Goal: Task Accomplishment & Management: Use online tool/utility

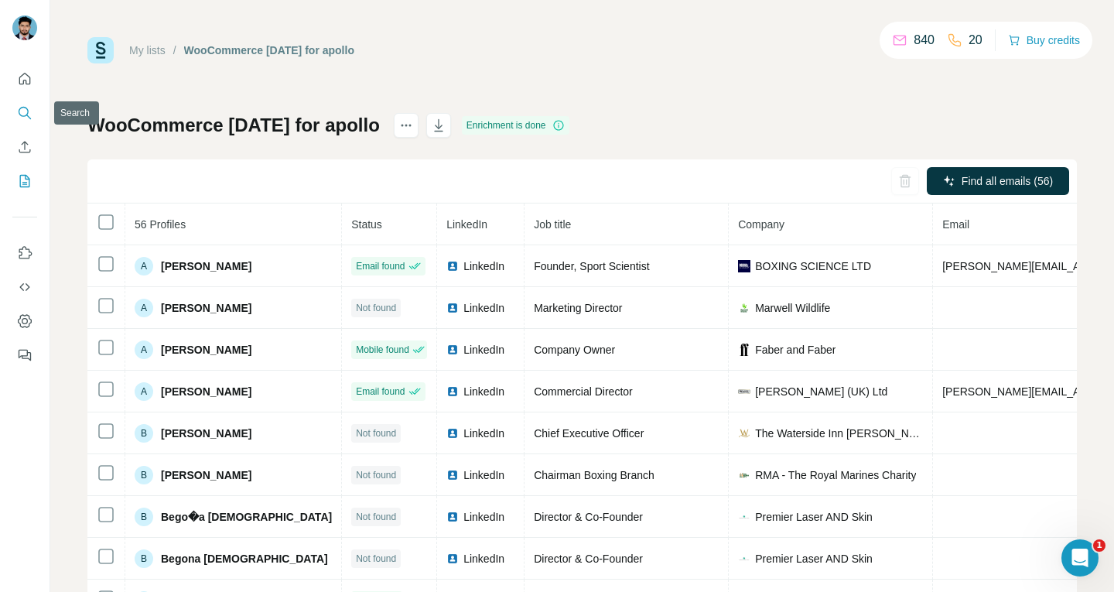
click at [27, 107] on icon "Search" at bounding box center [24, 112] width 15 height 15
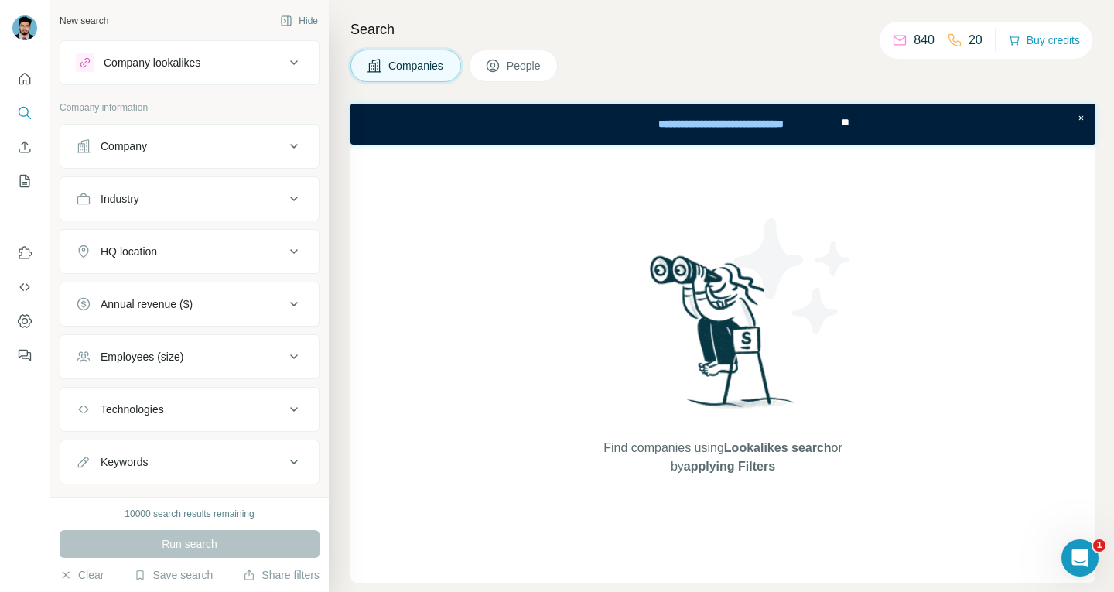
click at [285, 191] on icon at bounding box center [294, 199] width 19 height 19
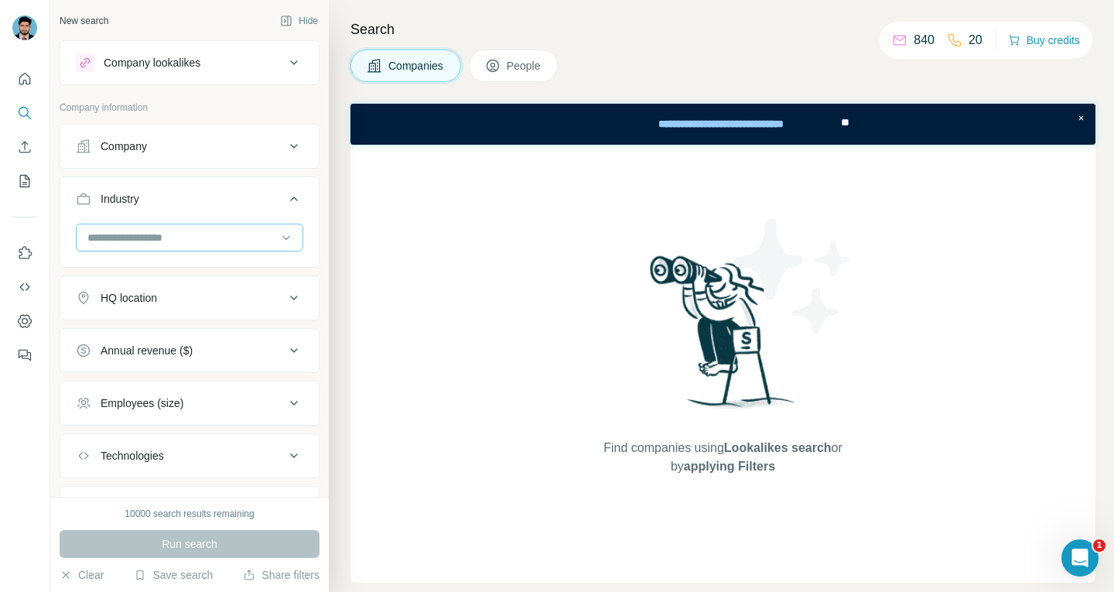
click at [179, 238] on input at bounding box center [181, 237] width 191 height 17
click at [161, 231] on input at bounding box center [181, 237] width 191 height 17
paste input "**********"
type input "**********"
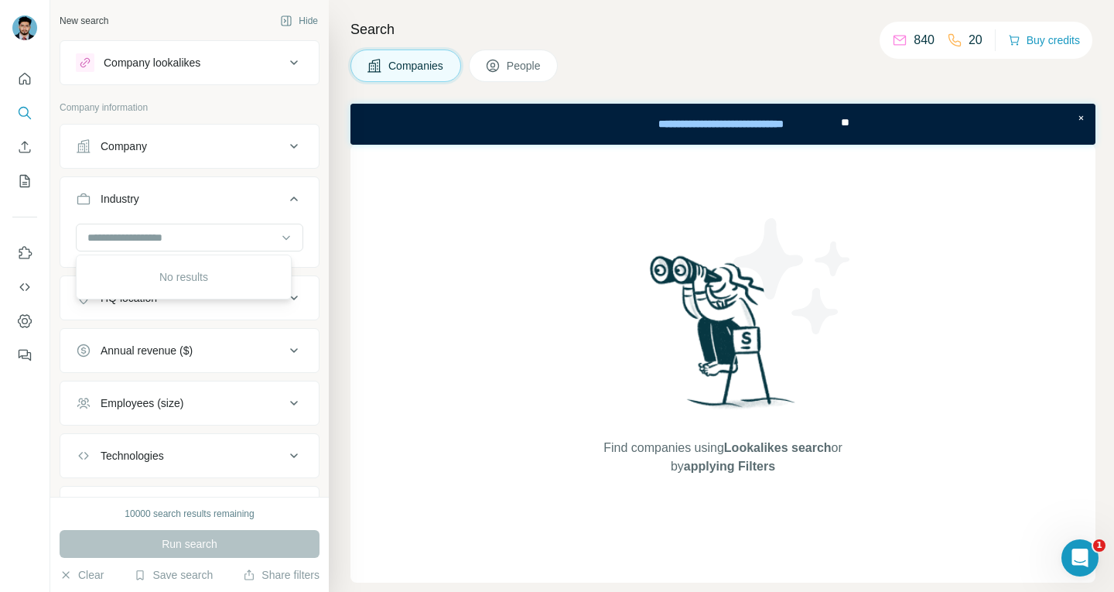
click at [211, 205] on div "Industry" at bounding box center [180, 198] width 209 height 15
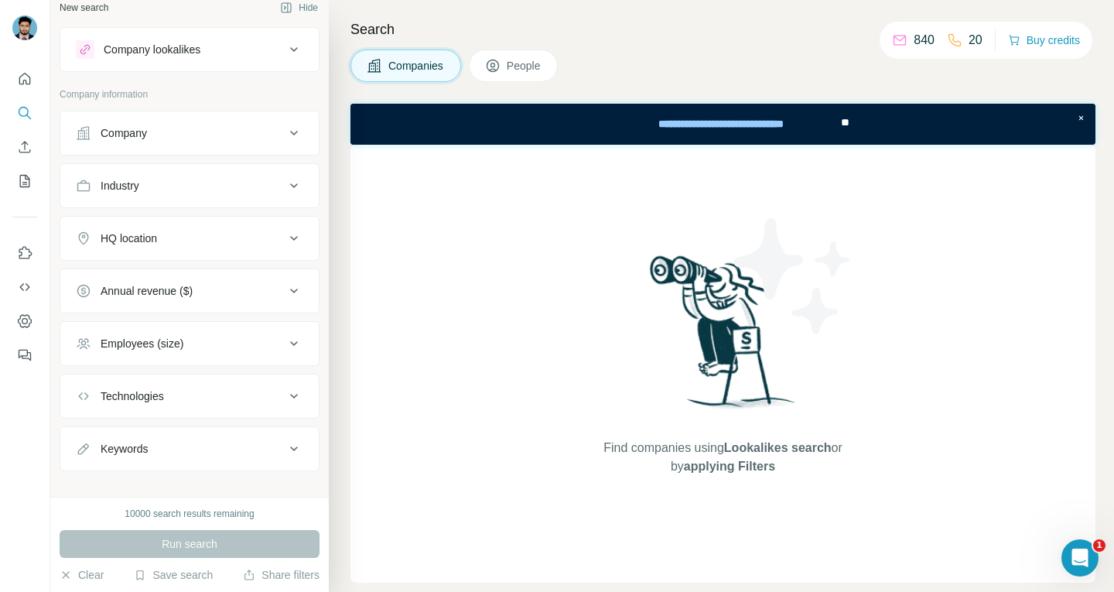
scroll to position [31, 0]
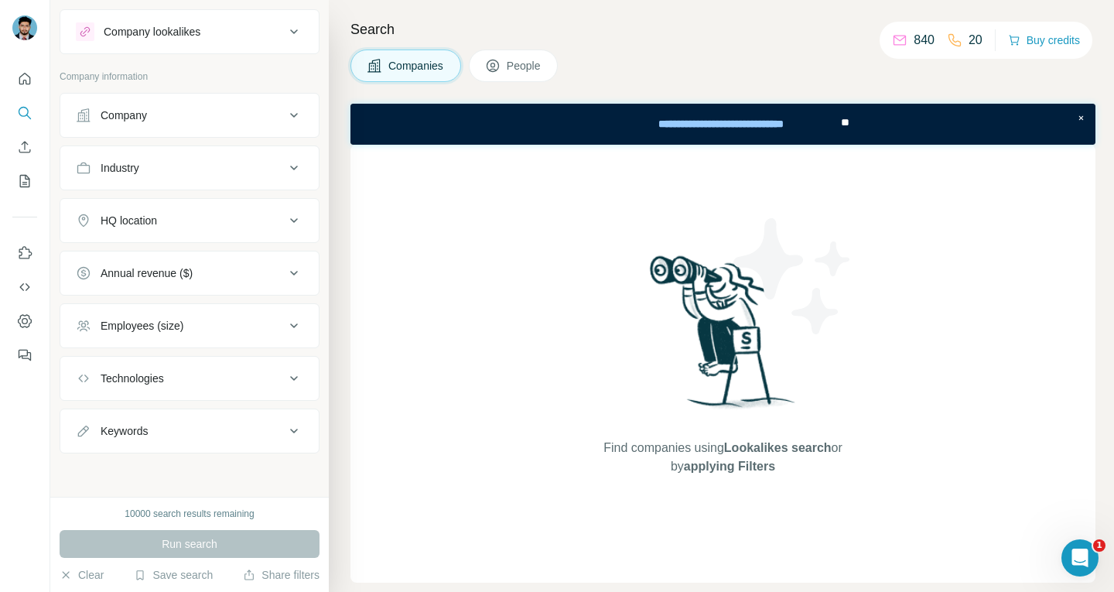
click at [285, 429] on icon at bounding box center [294, 431] width 19 height 19
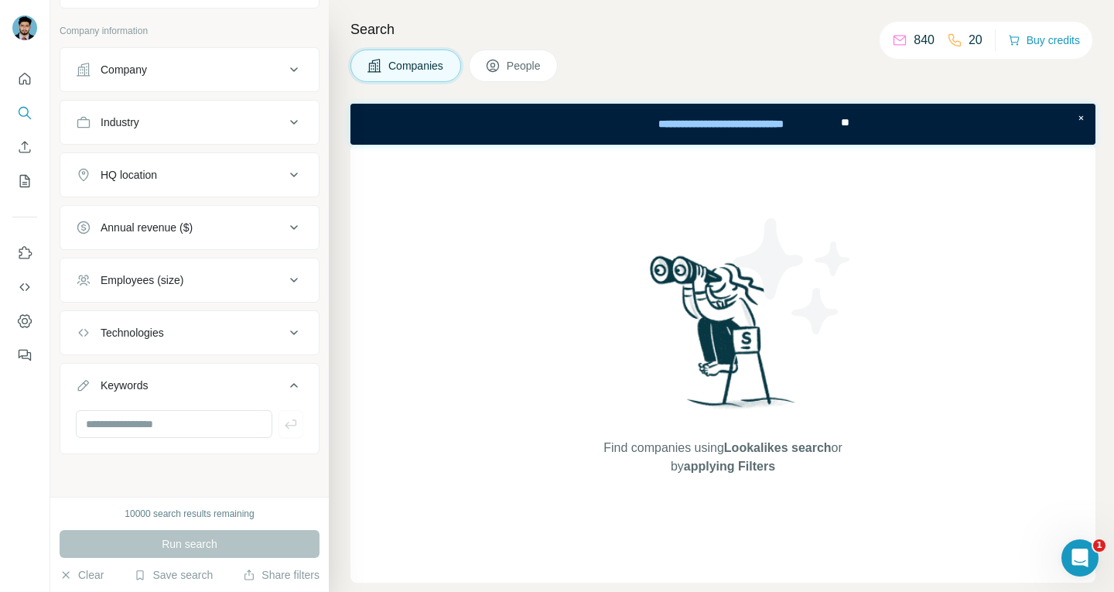
scroll to position [77, 0]
click at [160, 418] on input "text" at bounding box center [174, 423] width 196 height 28
paste input "**********"
click at [202, 425] on input "**********" at bounding box center [174, 423] width 196 height 28
type input "**********"
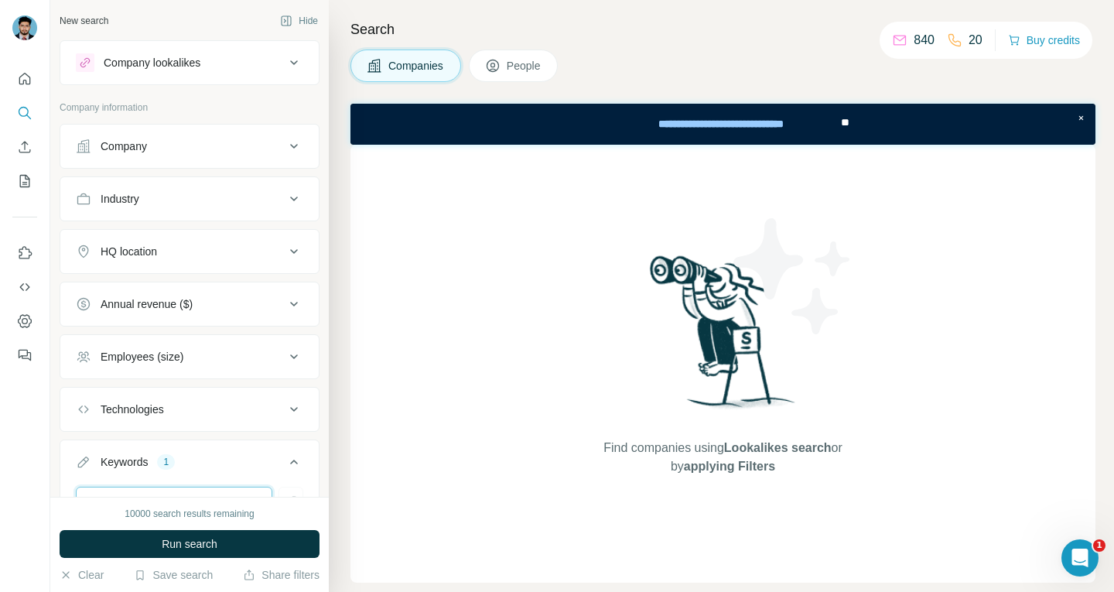
scroll to position [77, 0]
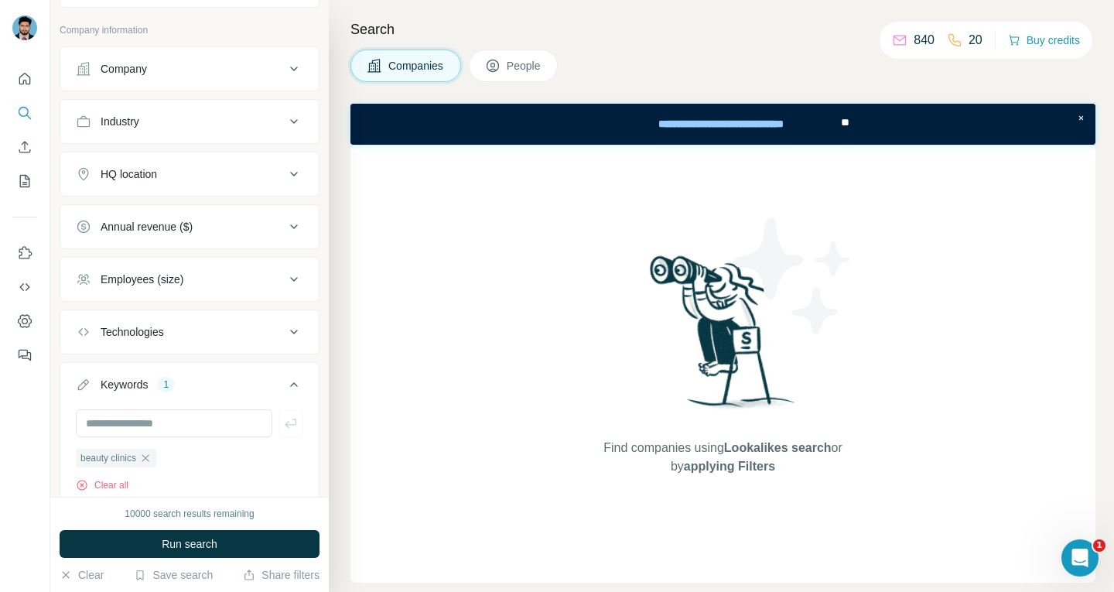
click at [238, 158] on button "HQ location" at bounding box center [189, 173] width 258 height 37
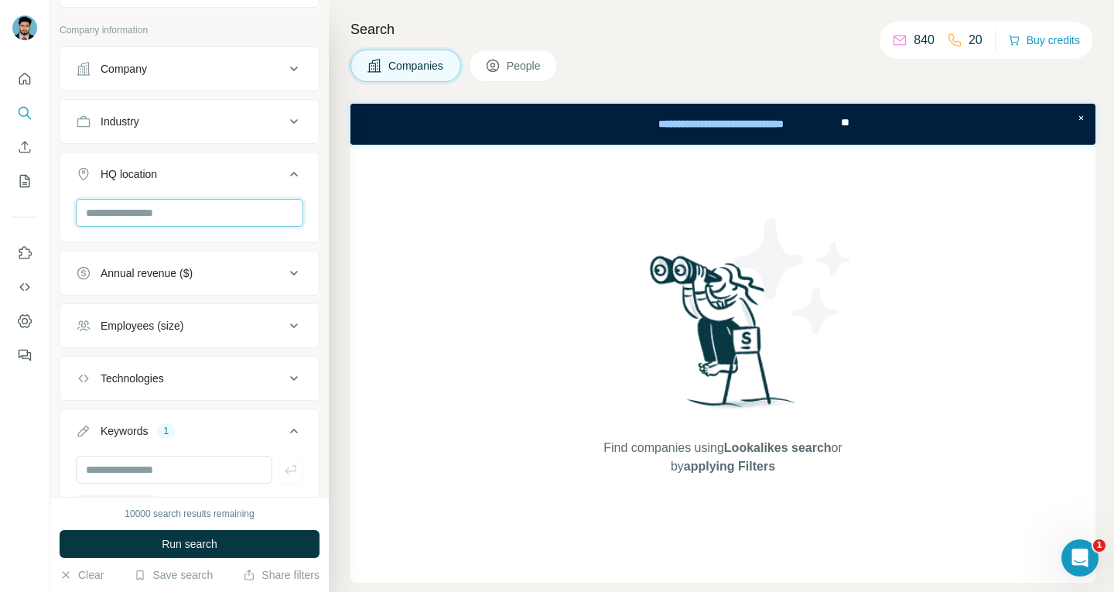
click at [169, 211] on input "text" at bounding box center [189, 213] width 227 height 28
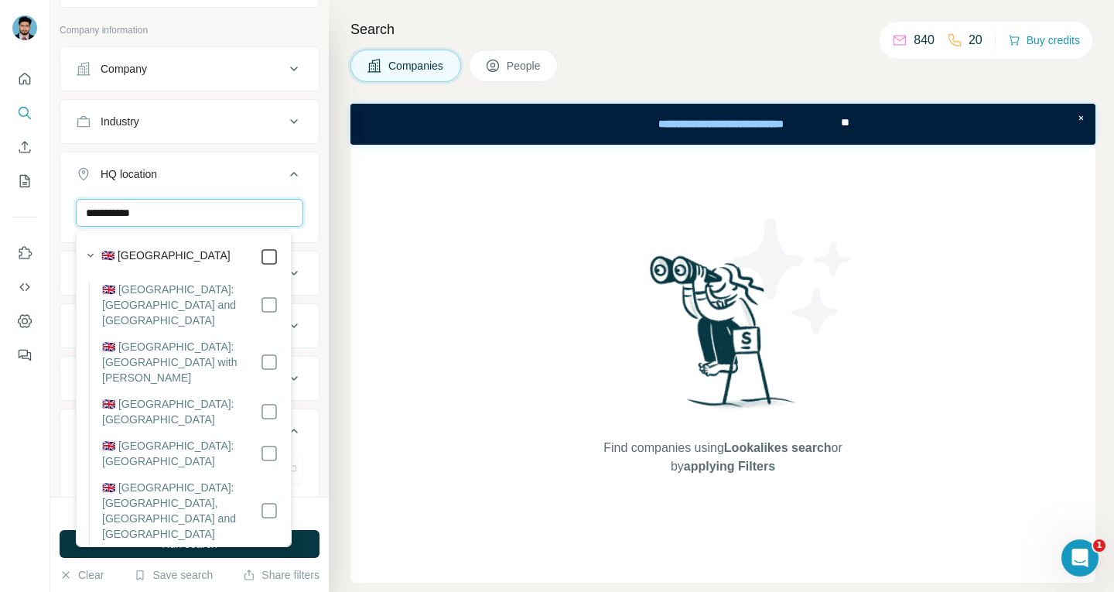
type input "**********"
click at [56, 265] on div "**********" at bounding box center [189, 248] width 278 height 497
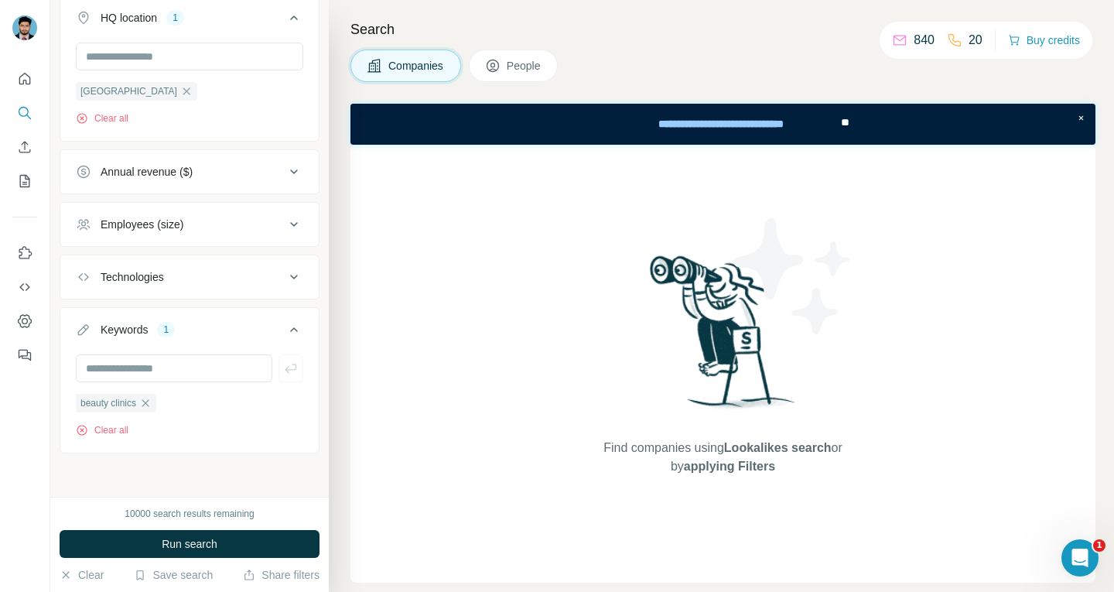
scroll to position [80, 0]
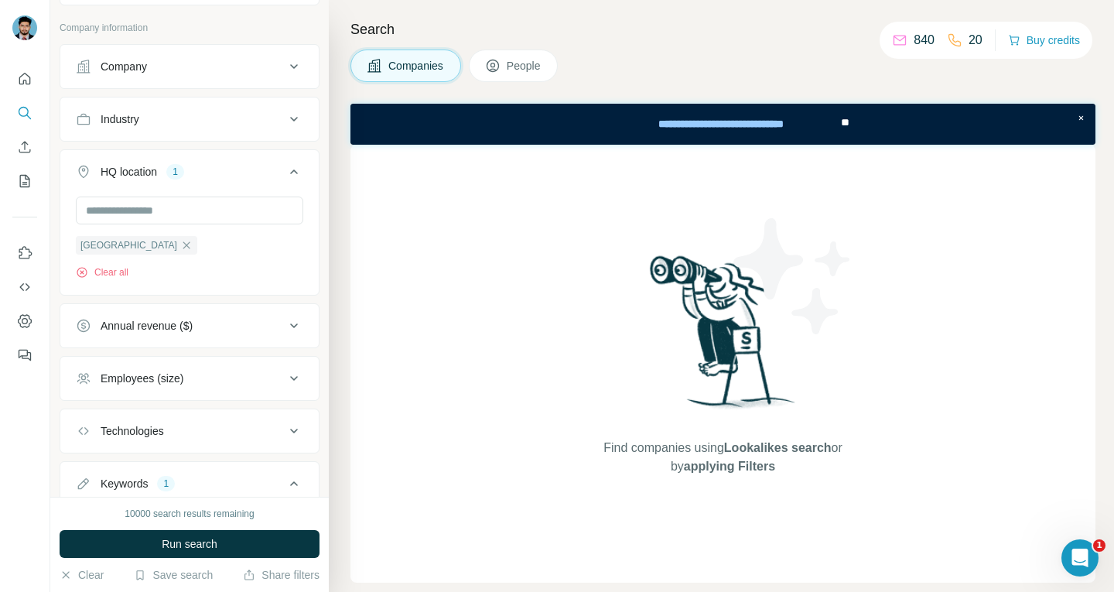
click at [268, 377] on div "Employees (size)" at bounding box center [180, 378] width 209 height 15
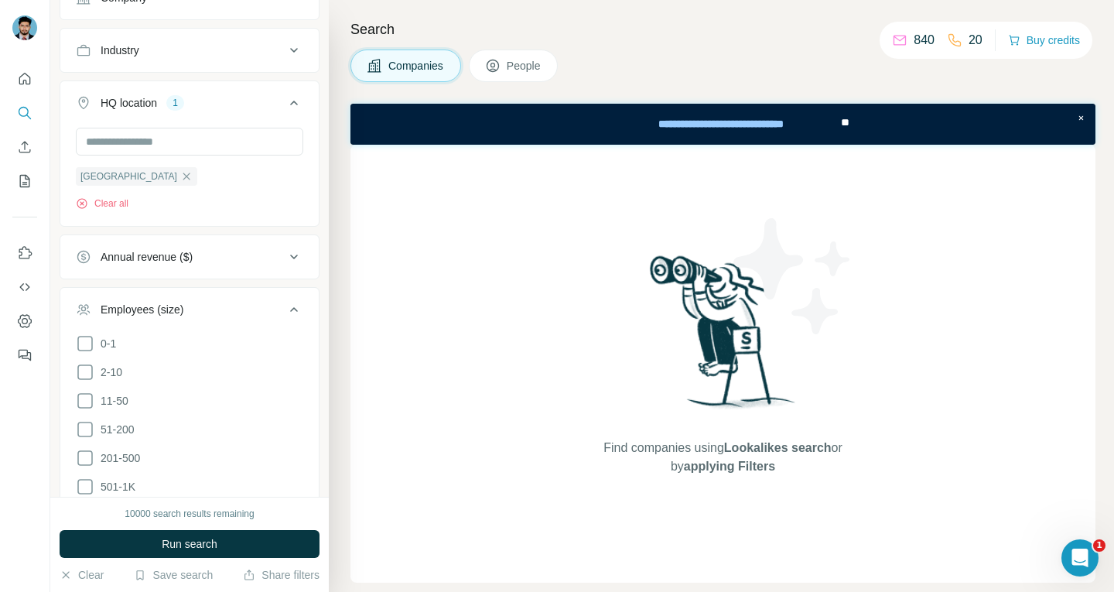
scroll to position [234, 0]
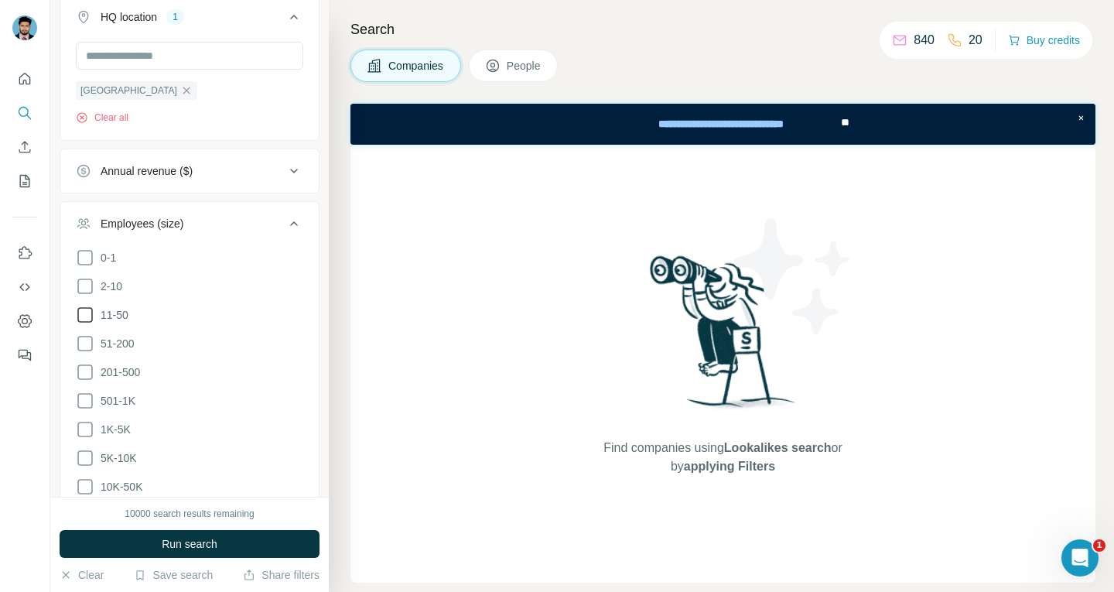
click at [89, 317] on icon at bounding box center [85, 315] width 19 height 19
click at [84, 286] on icon at bounding box center [85, 286] width 19 height 19
click at [220, 541] on button "Run search" at bounding box center [190, 544] width 260 height 28
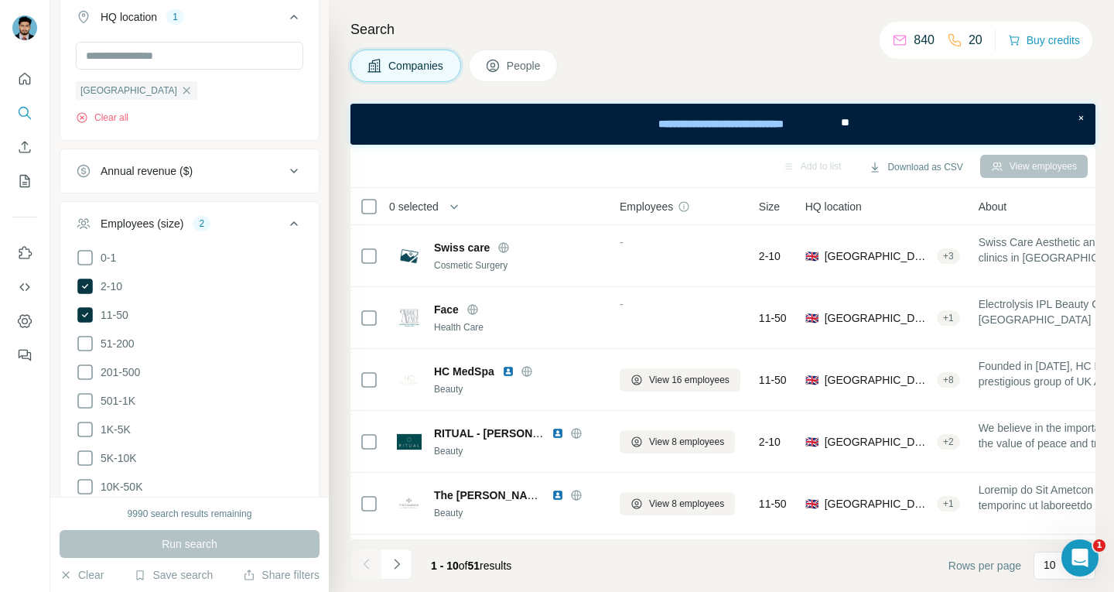
click at [514, 58] on span "People" at bounding box center [525, 65] width 36 height 15
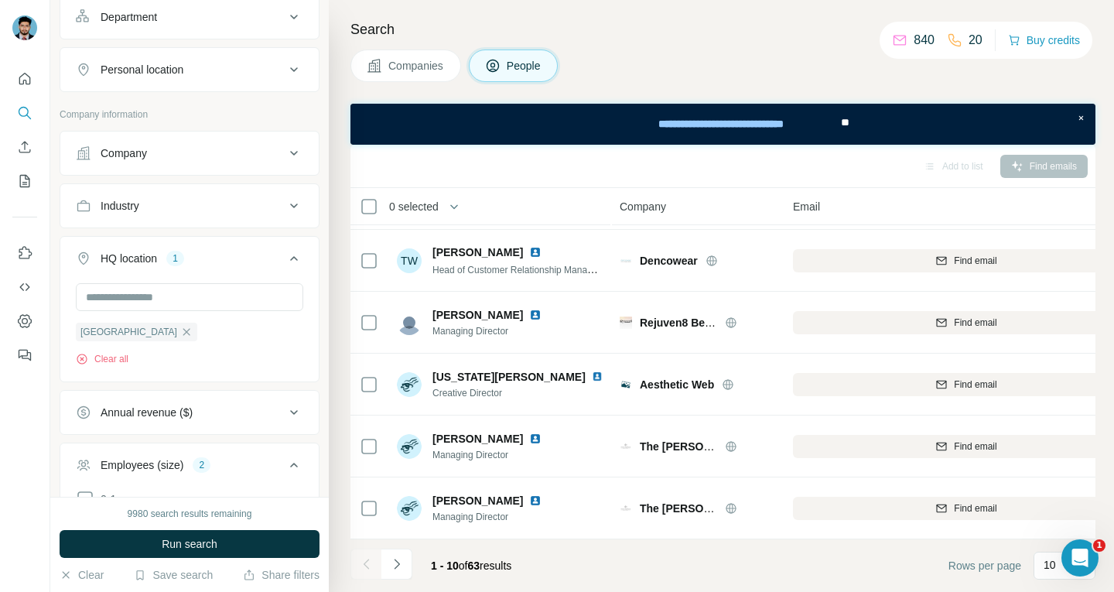
scroll to position [313, 0]
click at [405, 562] on button "Navigate to next page" at bounding box center [396, 563] width 31 height 31
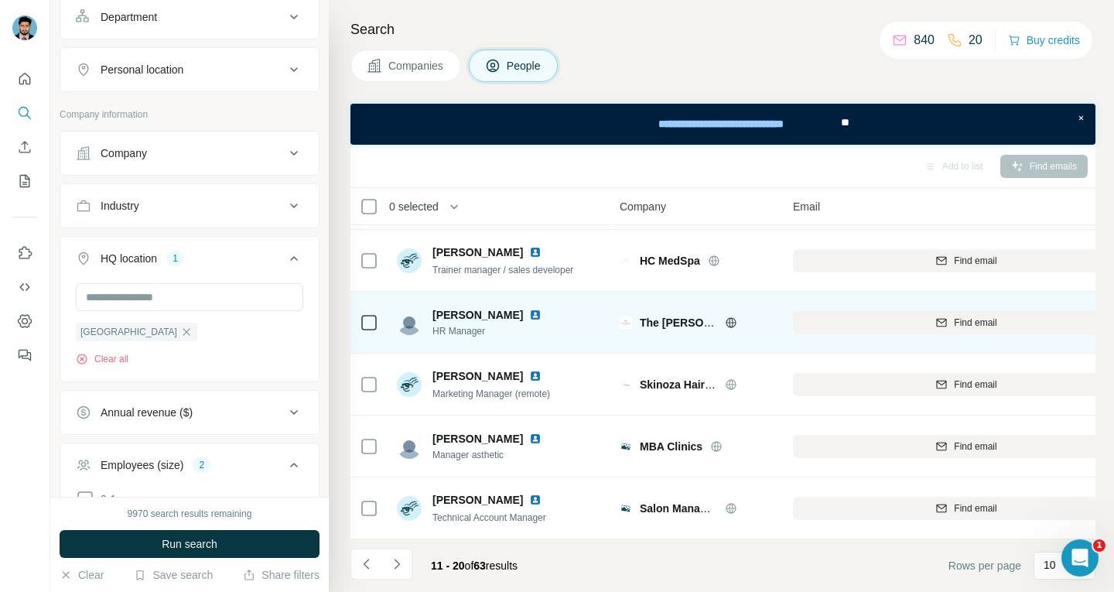
scroll to position [0, 0]
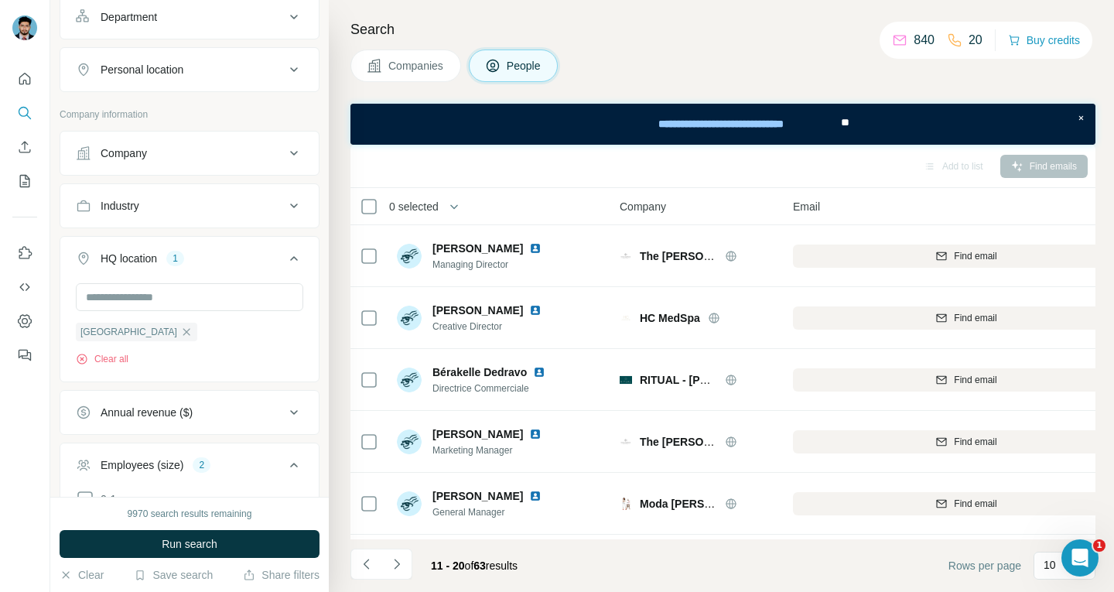
click at [286, 257] on icon at bounding box center [294, 258] width 19 height 19
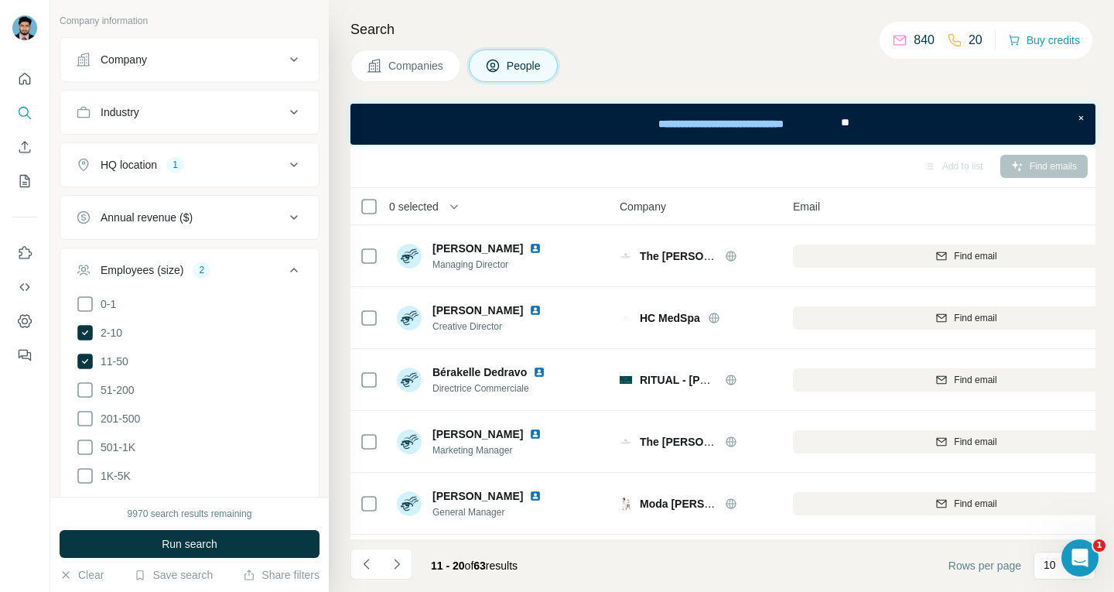
scroll to position [389, 0]
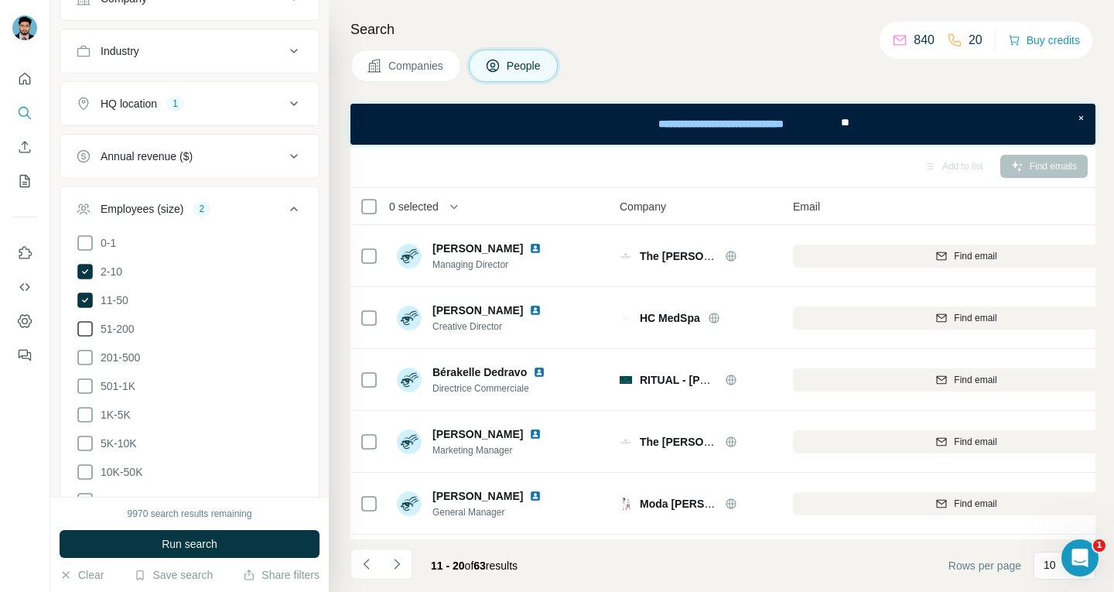
click at [83, 332] on icon at bounding box center [85, 328] width 19 height 19
click at [234, 543] on button "Run search" at bounding box center [190, 544] width 260 height 28
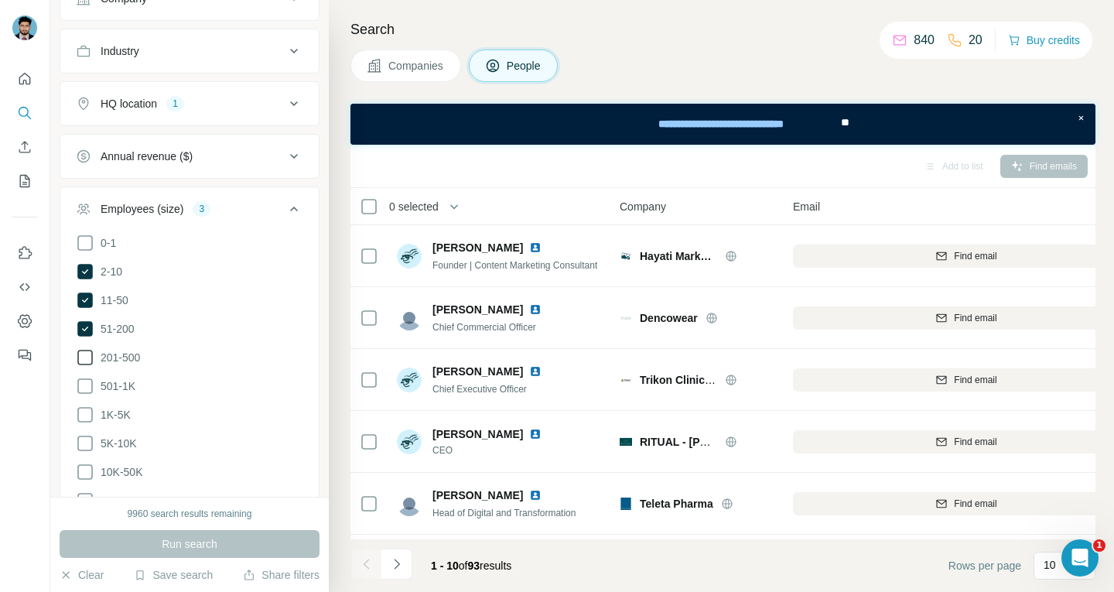
click at [91, 356] on icon at bounding box center [84, 357] width 15 height 15
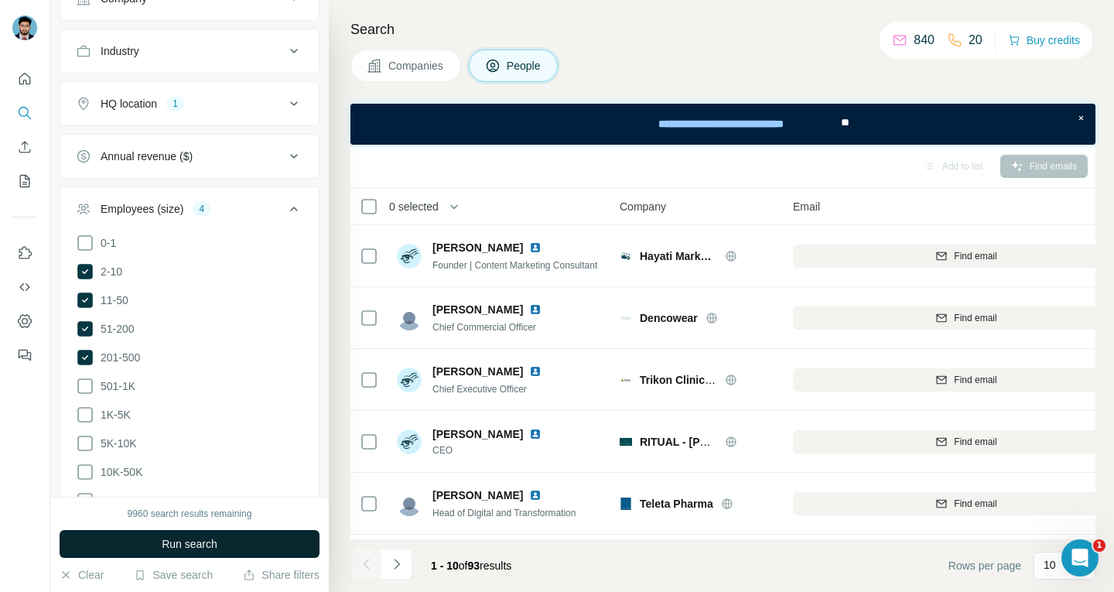
click at [216, 542] on span "Run search" at bounding box center [190, 543] width 56 height 15
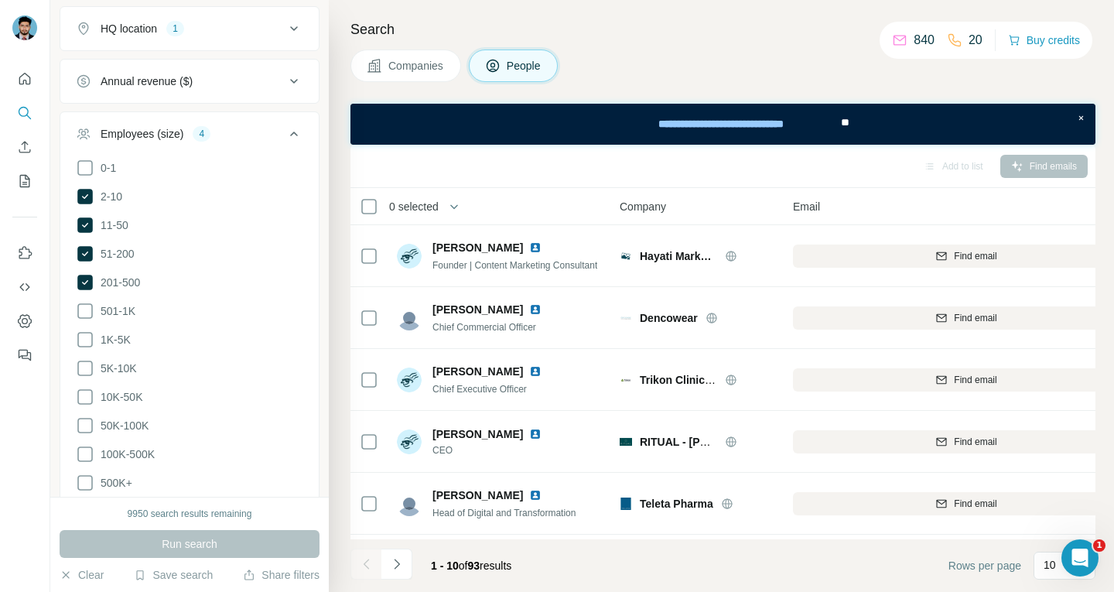
scroll to position [856, 0]
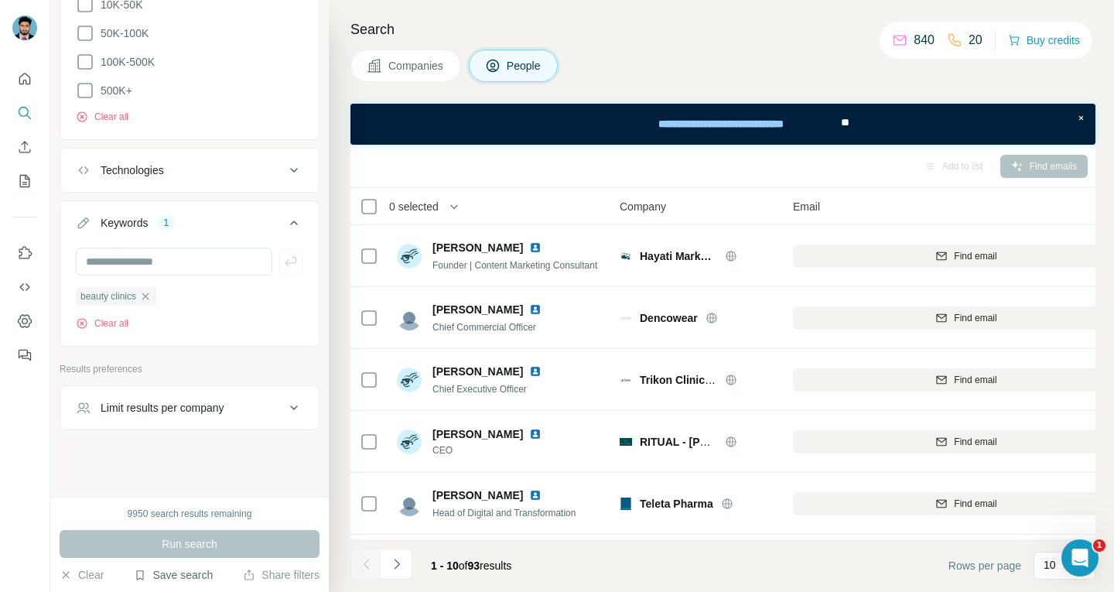
click at [183, 575] on button "Save search" at bounding box center [173, 574] width 79 height 15
click at [202, 550] on div "View my saved searches" at bounding box center [216, 547] width 163 height 31
click at [198, 573] on button "Save search" at bounding box center [173, 574] width 79 height 15
click at [204, 546] on div "View my saved searches" at bounding box center [216, 547] width 163 height 31
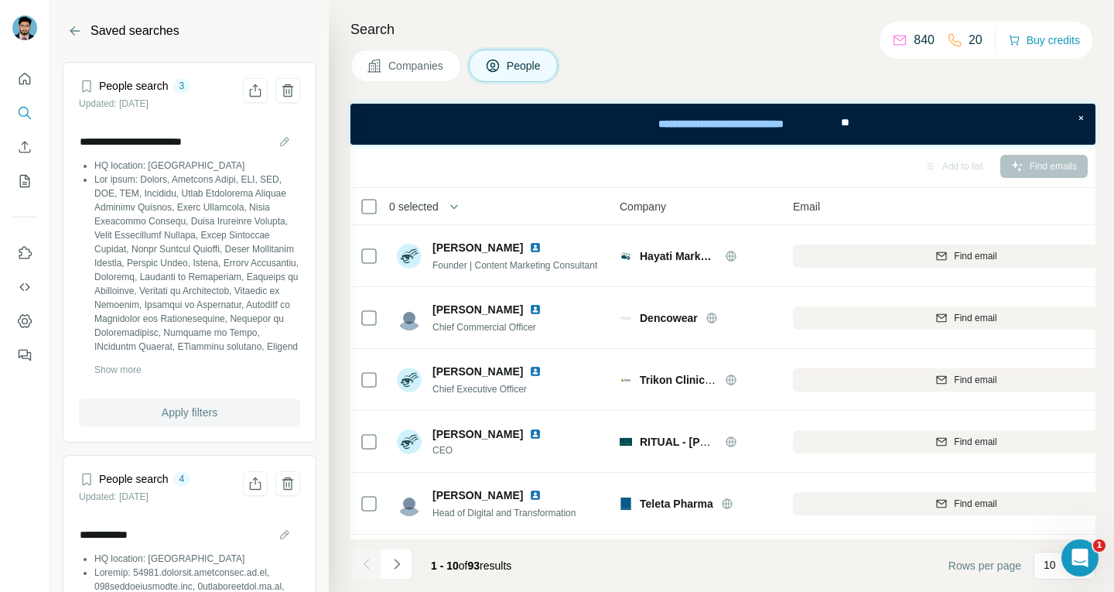
click at [176, 415] on span "Apply filters" at bounding box center [190, 412] width 56 height 15
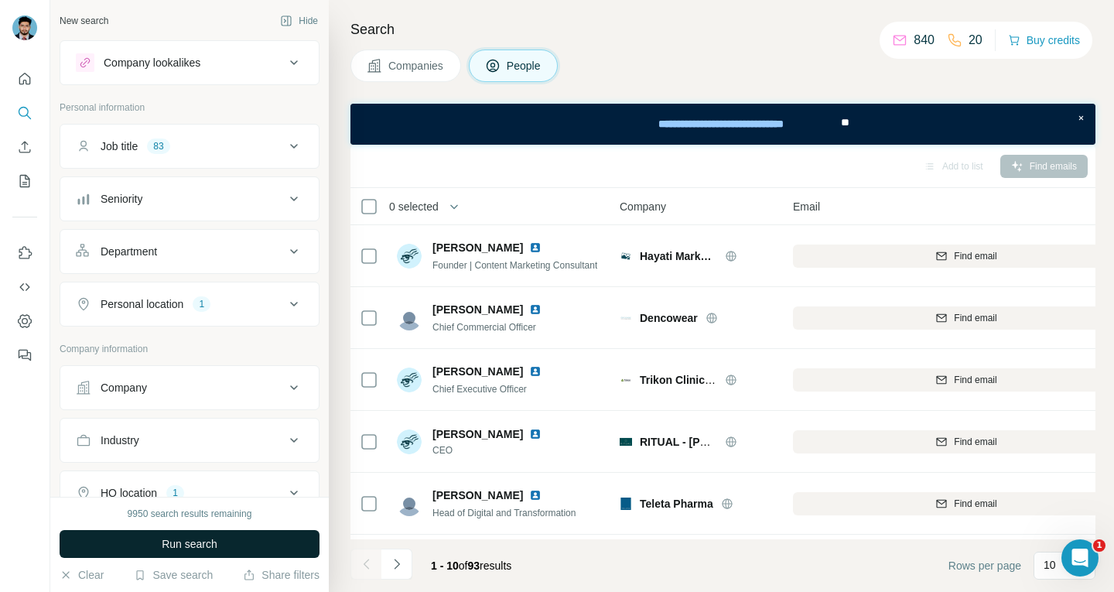
click at [207, 539] on span "Run search" at bounding box center [190, 543] width 56 height 15
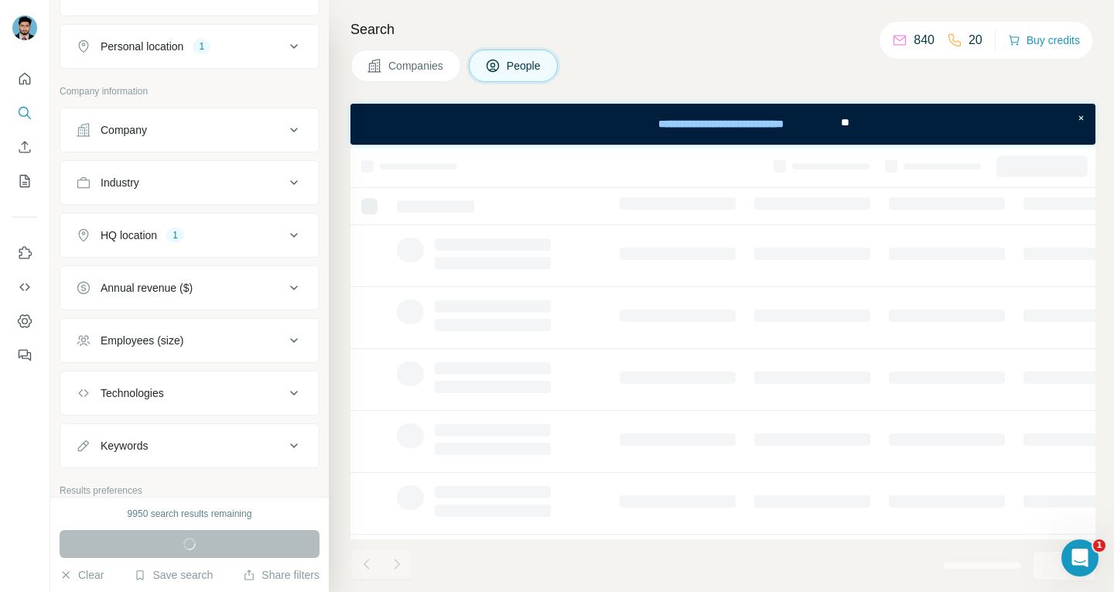
scroll to position [384, 0]
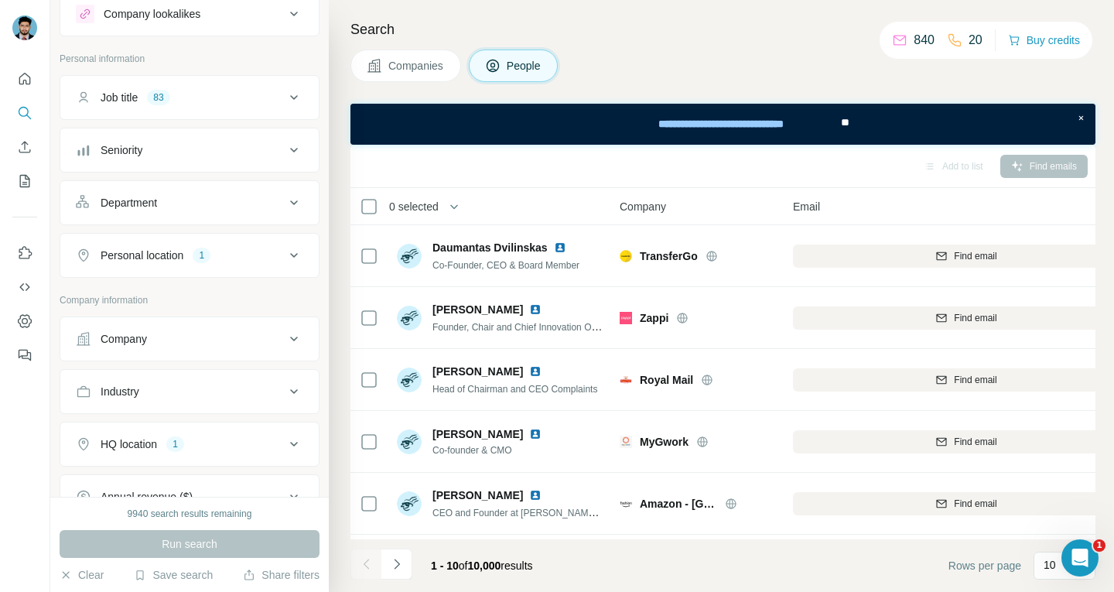
scroll to position [77, 0]
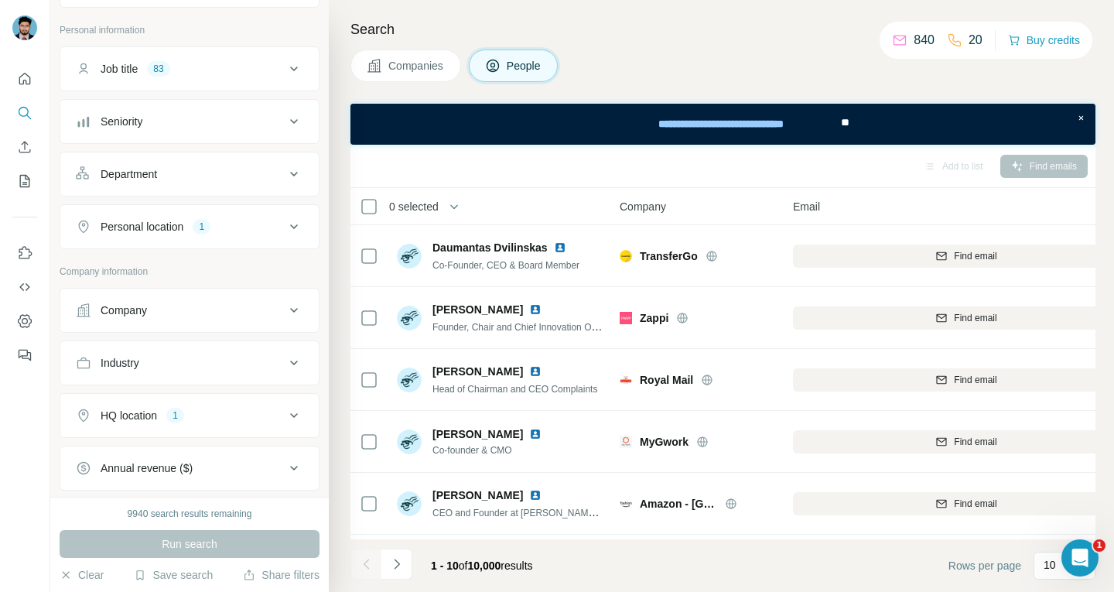
click at [286, 310] on icon at bounding box center [294, 310] width 19 height 19
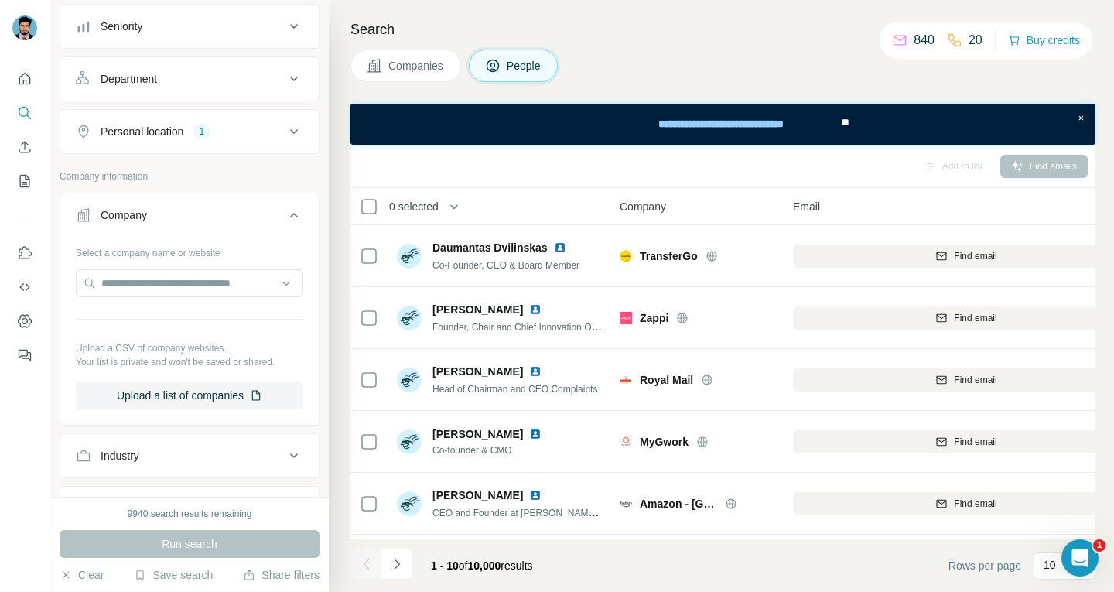
scroll to position [232, 0]
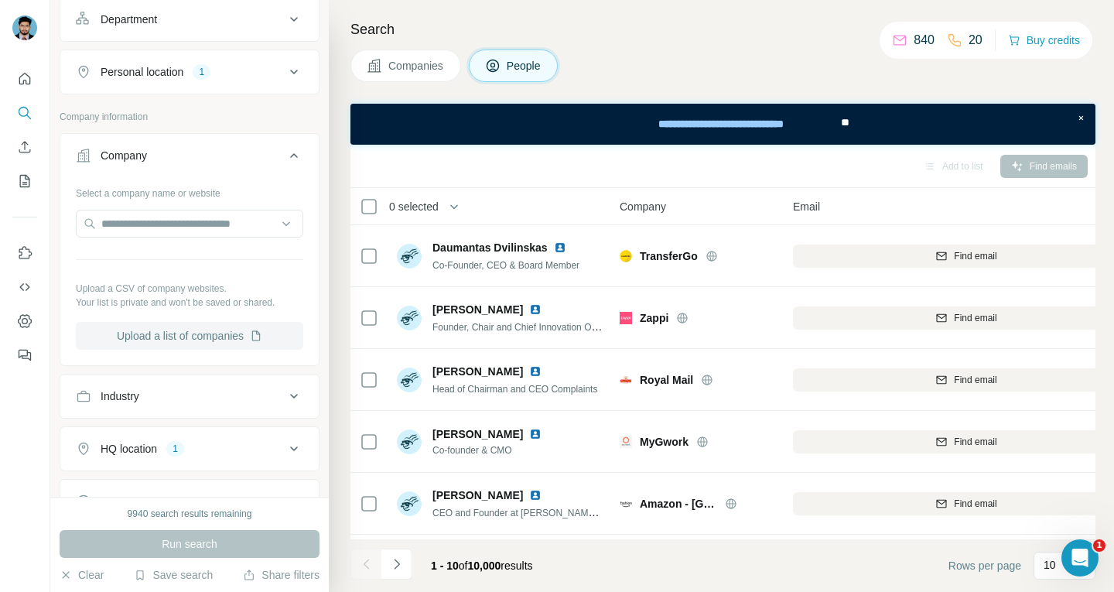
click at [202, 344] on button "Upload a list of companies" at bounding box center [189, 336] width 227 height 28
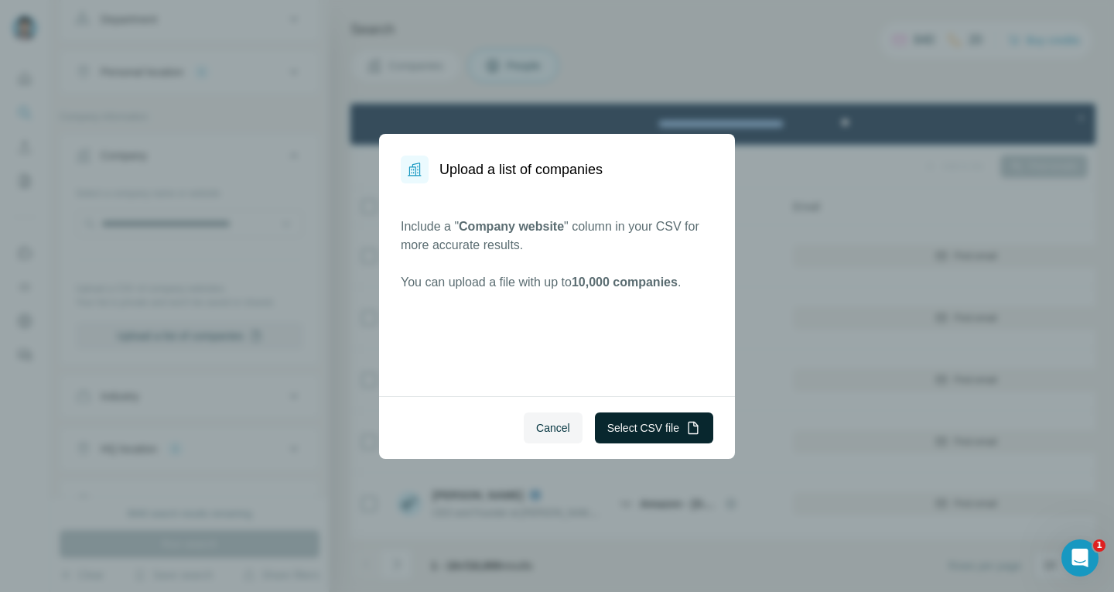
click at [641, 430] on button "Select CSV file" at bounding box center [654, 427] width 118 height 31
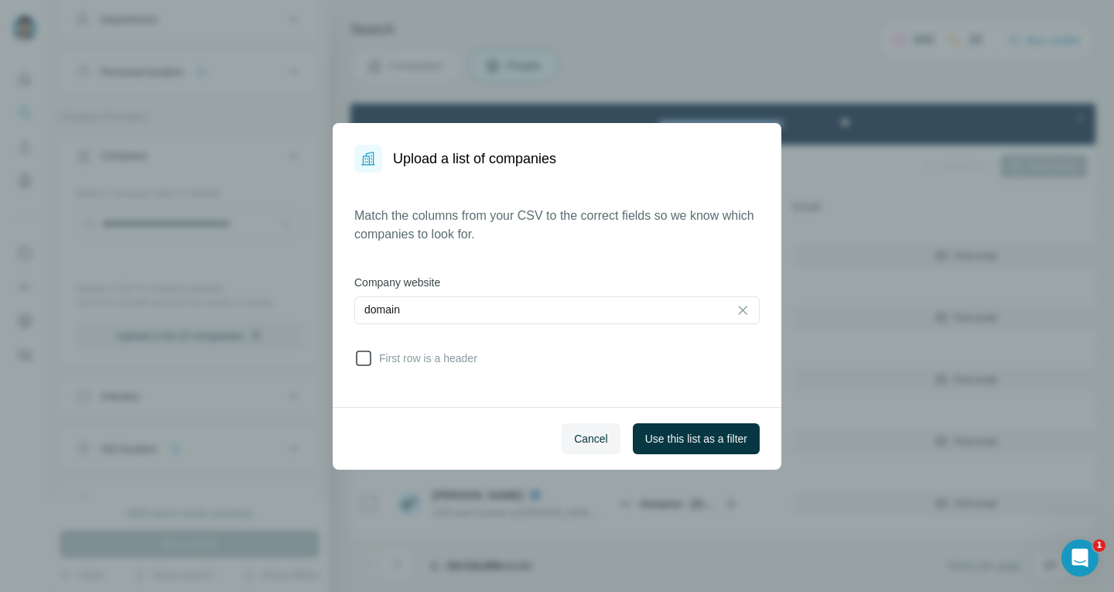
click at [405, 350] on span "First row is a header" at bounding box center [425, 357] width 104 height 15
click at [664, 444] on span "Use this list as a filter" at bounding box center [696, 438] width 102 height 15
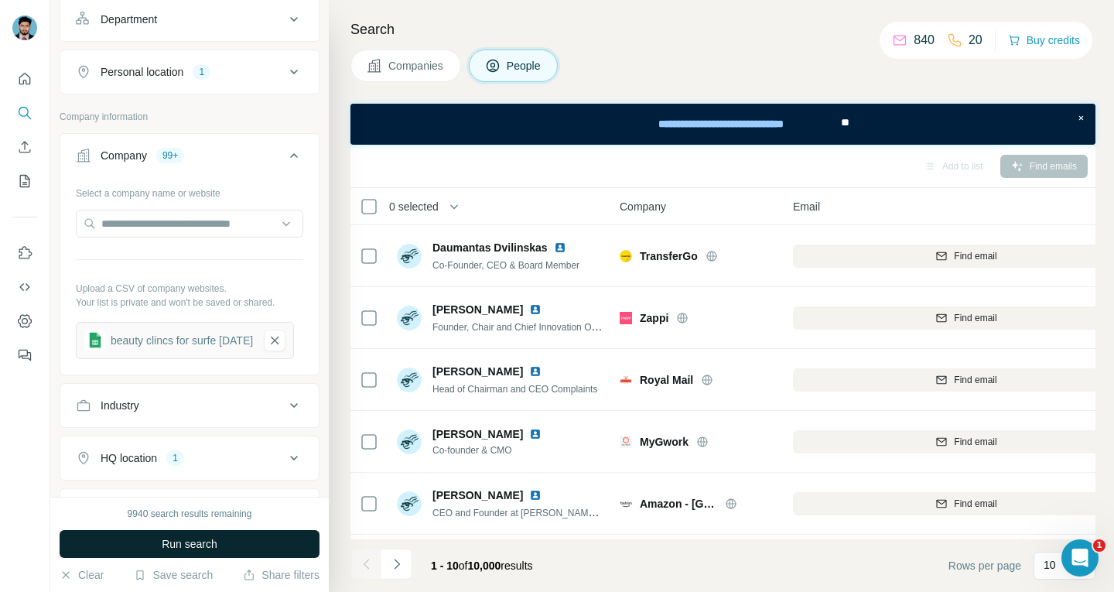
click at [222, 543] on button "Run search" at bounding box center [190, 544] width 260 height 28
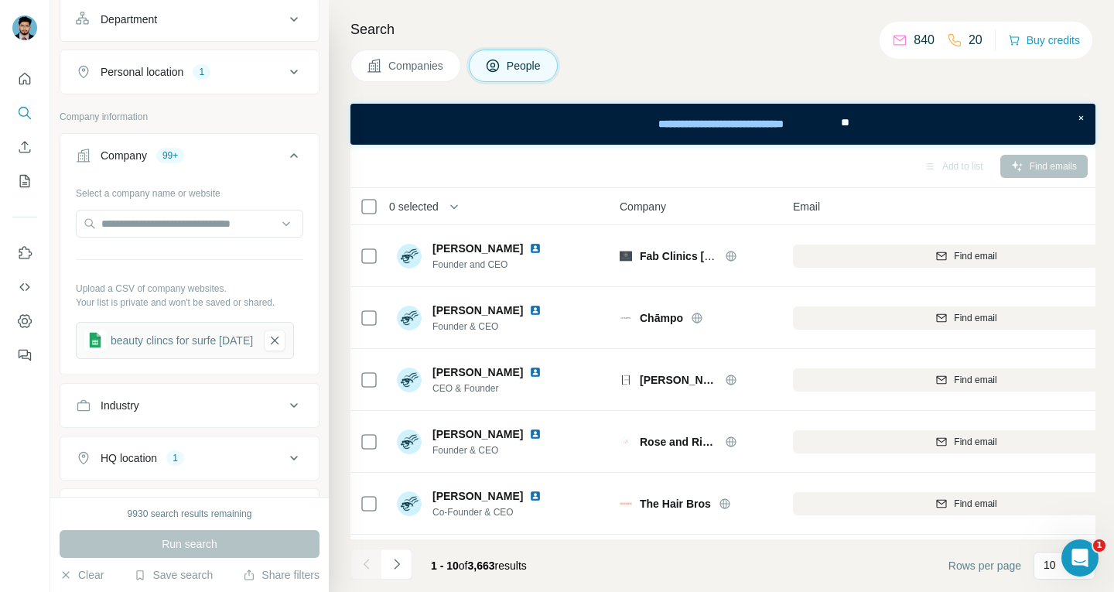
click at [417, 66] on span "Companies" at bounding box center [416, 65] width 56 height 15
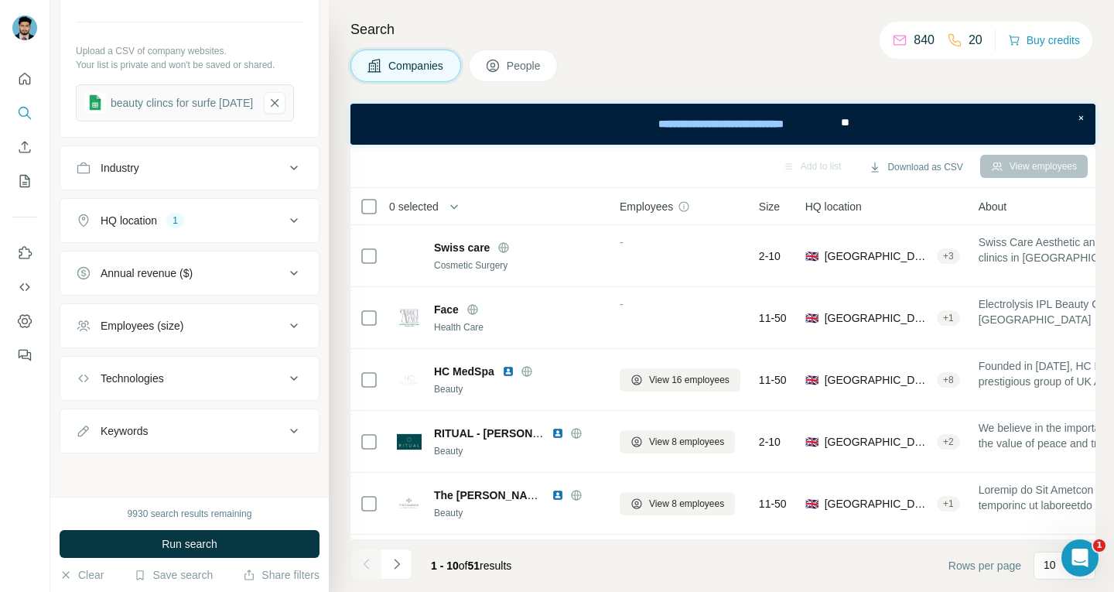
scroll to position [228, 0]
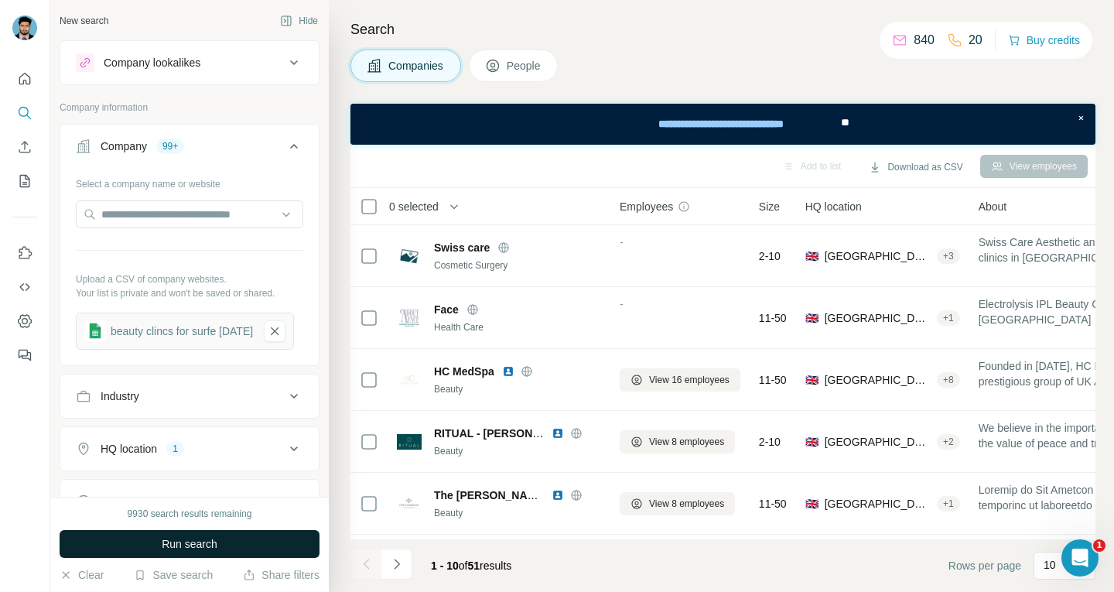
click at [227, 535] on button "Run search" at bounding box center [190, 544] width 260 height 28
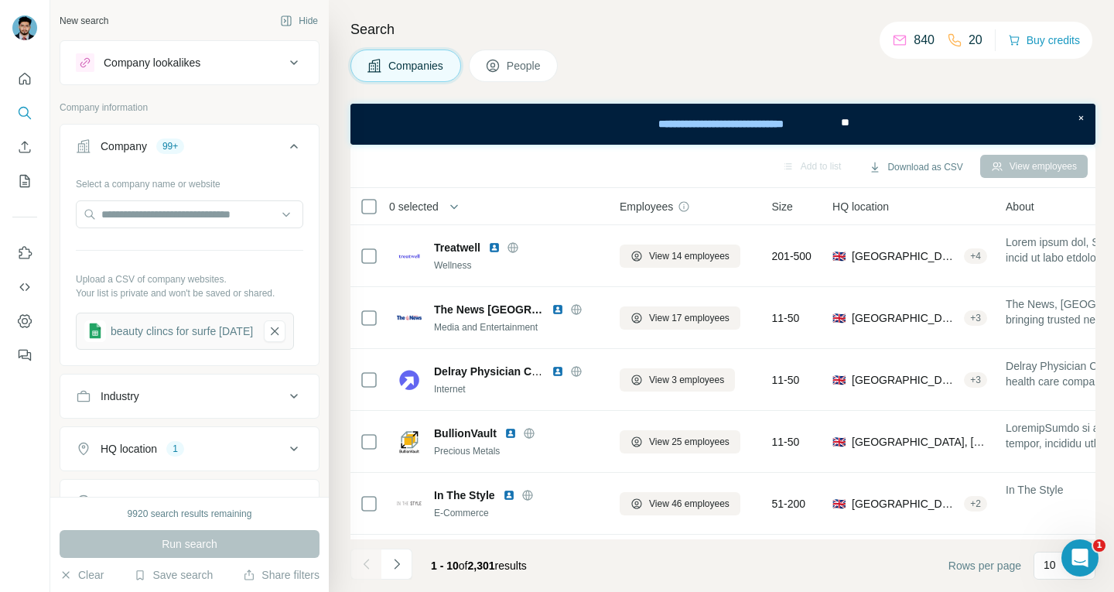
click at [518, 77] on button "People" at bounding box center [514, 66] width 90 height 32
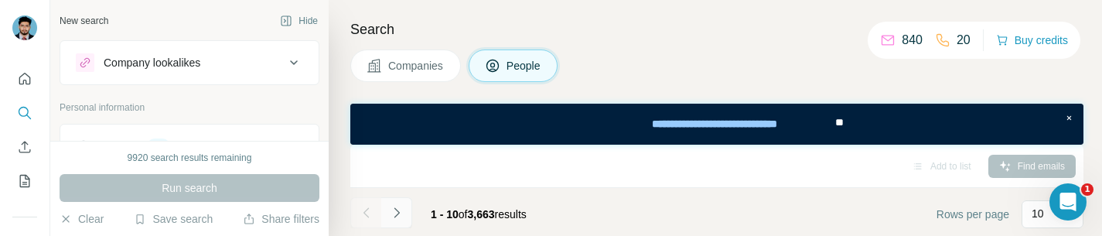
click at [402, 210] on icon "Navigate to next page" at bounding box center [396, 212] width 15 height 15
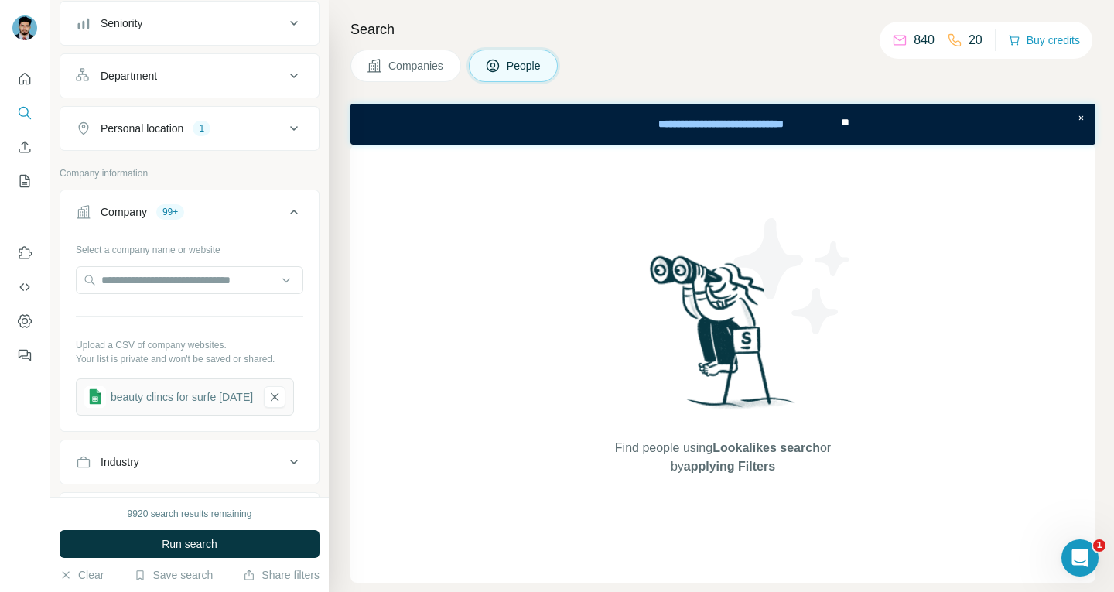
scroll to position [309, 0]
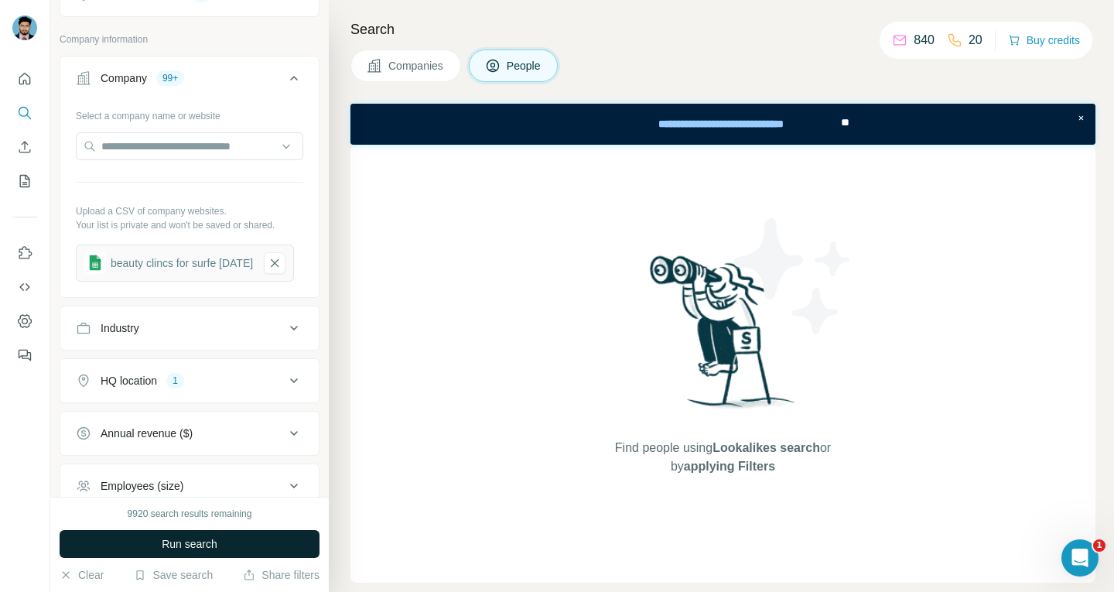
click at [205, 546] on span "Run search" at bounding box center [190, 543] width 56 height 15
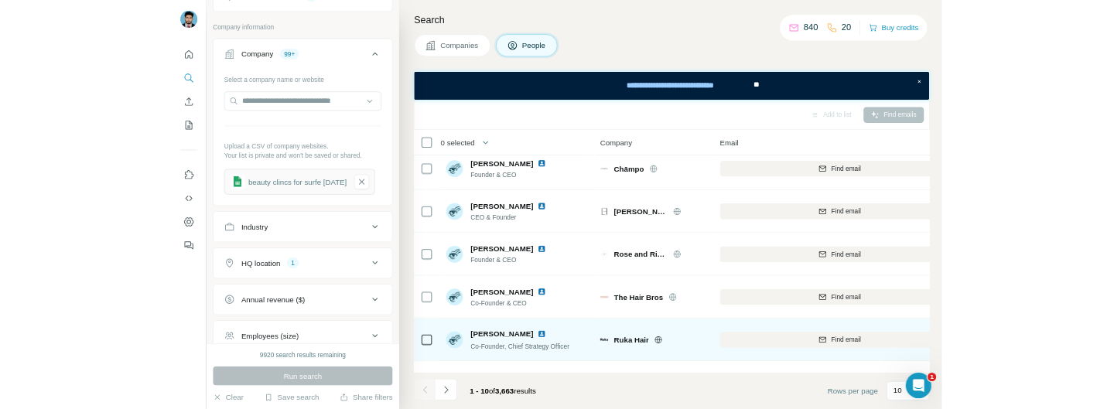
scroll to position [155, 0]
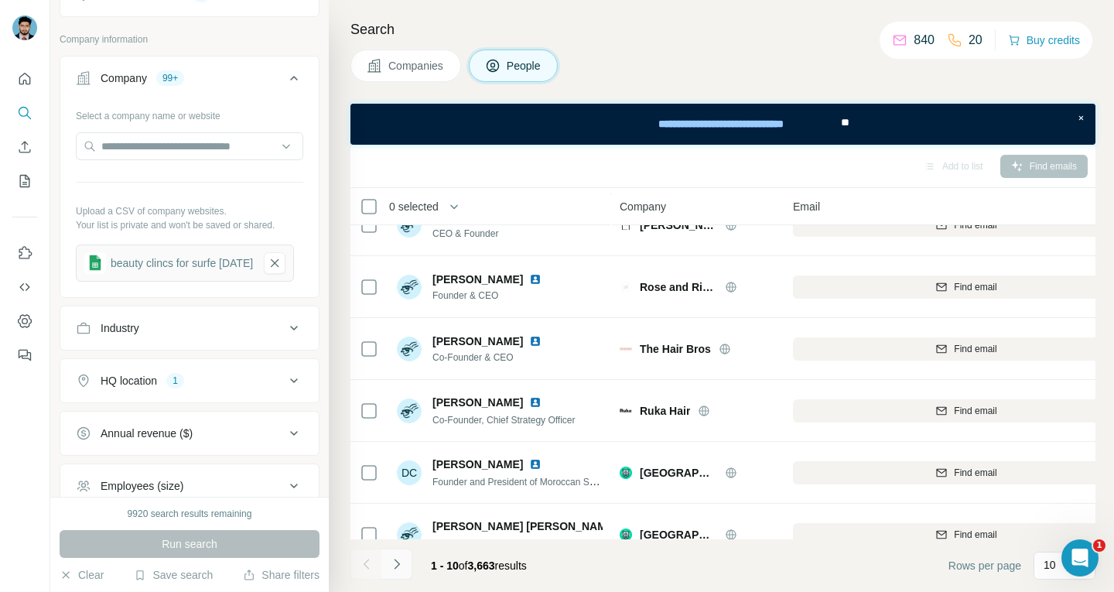
click at [403, 563] on icon "Navigate to next page" at bounding box center [396, 563] width 15 height 15
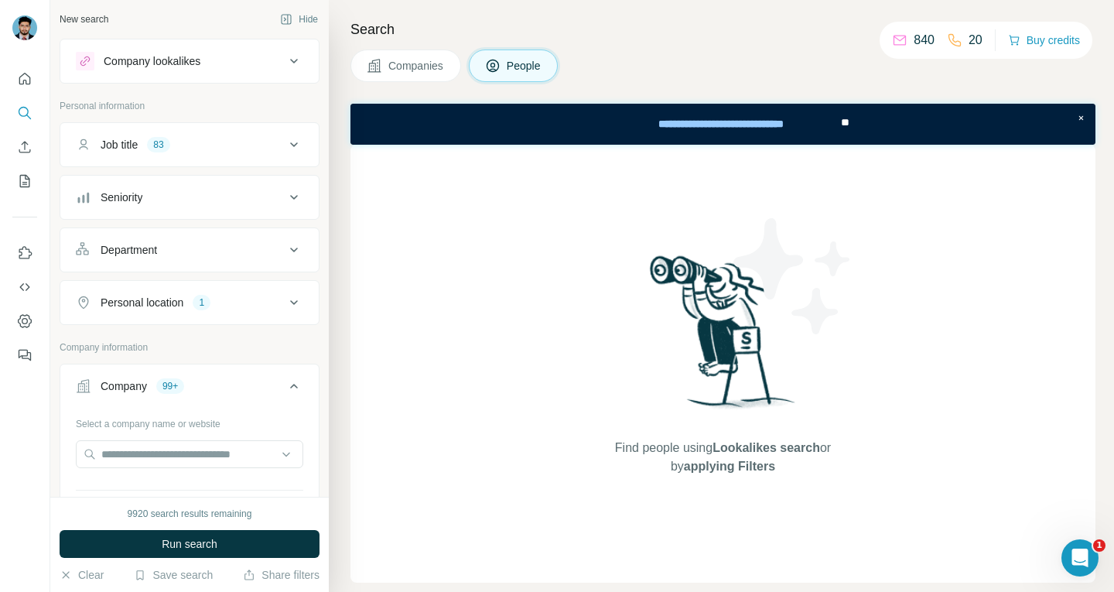
scroll to position [0, 0]
click at [202, 549] on span "Run search" at bounding box center [190, 543] width 56 height 15
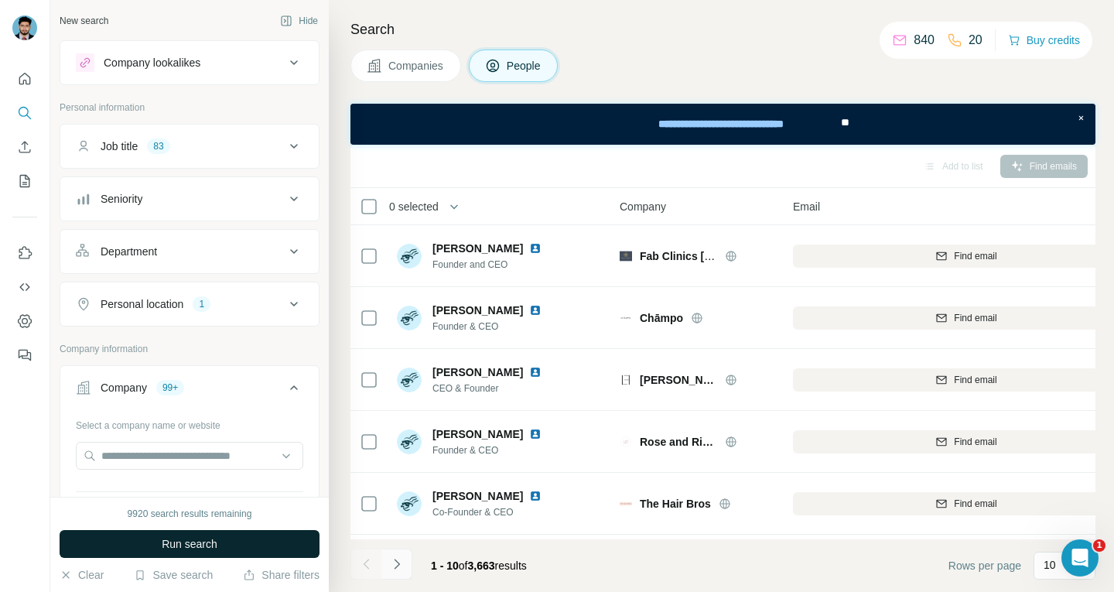
click at [398, 565] on icon "Navigate to next page" at bounding box center [396, 563] width 15 height 15
